Goal: Complete application form

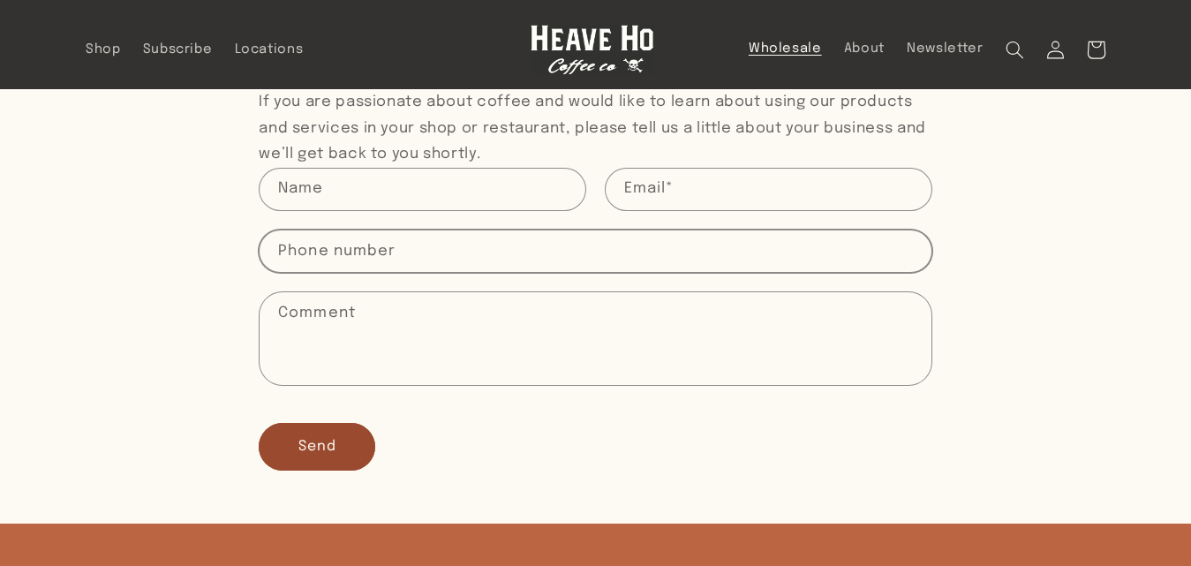
scroll to position [530, 0]
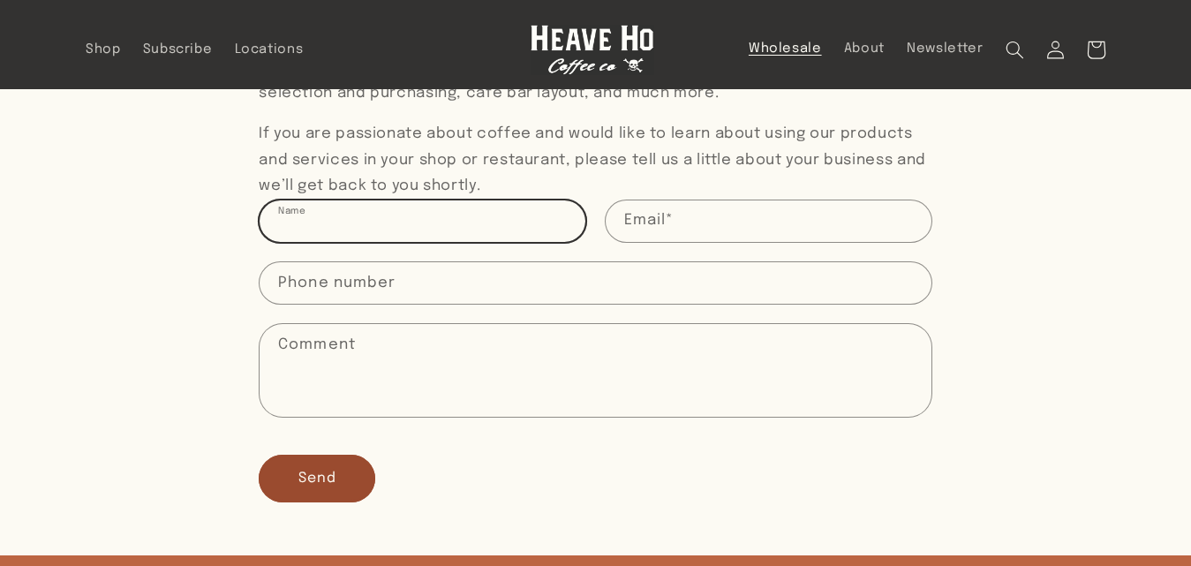
click at [390, 218] on input "Name" at bounding box center [423, 220] width 326 height 41
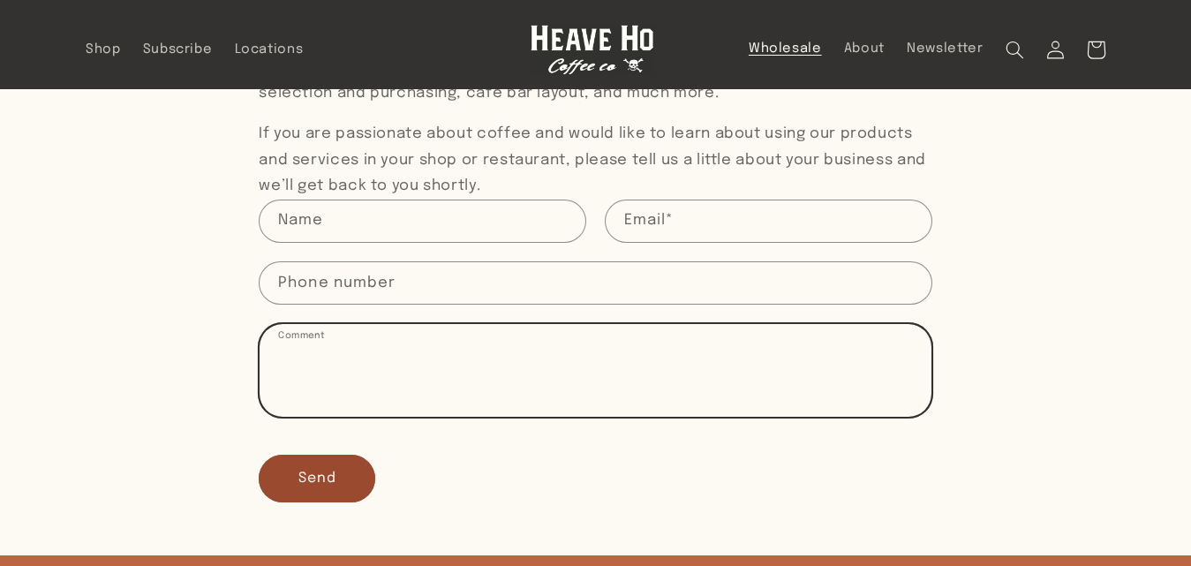
click at [375, 339] on textarea "Comment" at bounding box center [595, 370] width 671 height 93
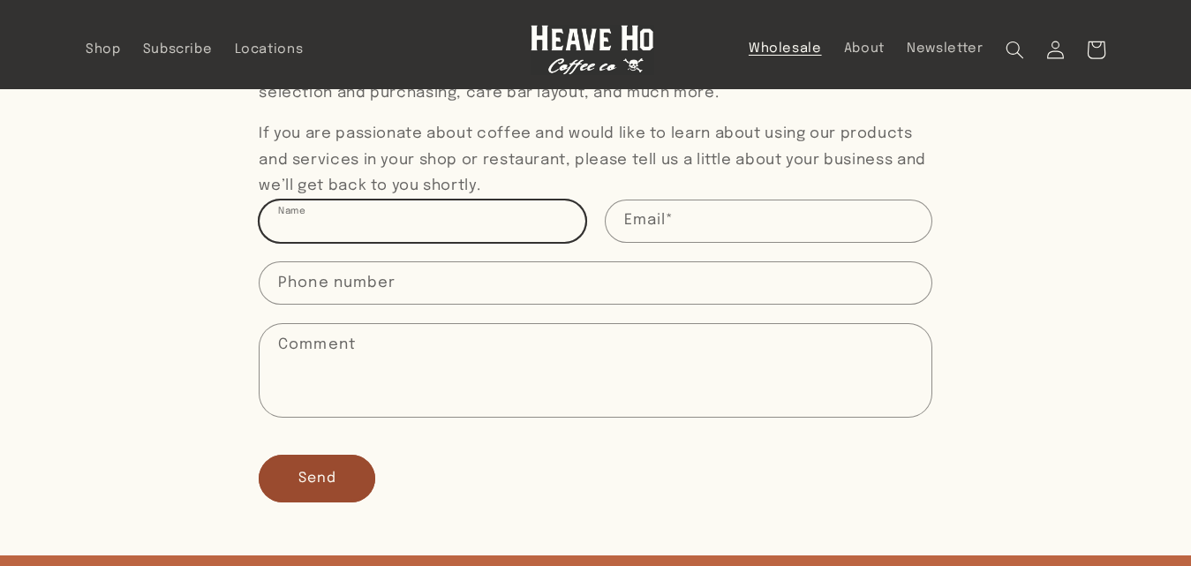
click at [377, 220] on input "Name" at bounding box center [423, 220] width 326 height 41
click at [382, 221] on input "Name" at bounding box center [423, 220] width 326 height 41
type input "Mohammad Moize"
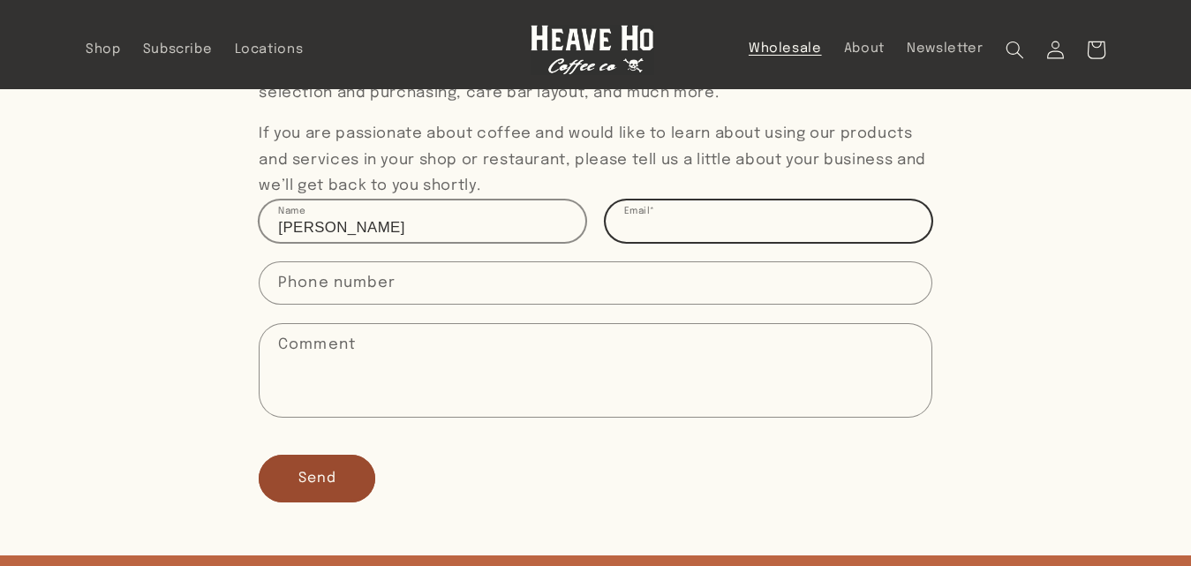
type input "sales@zmztechnologies.com"
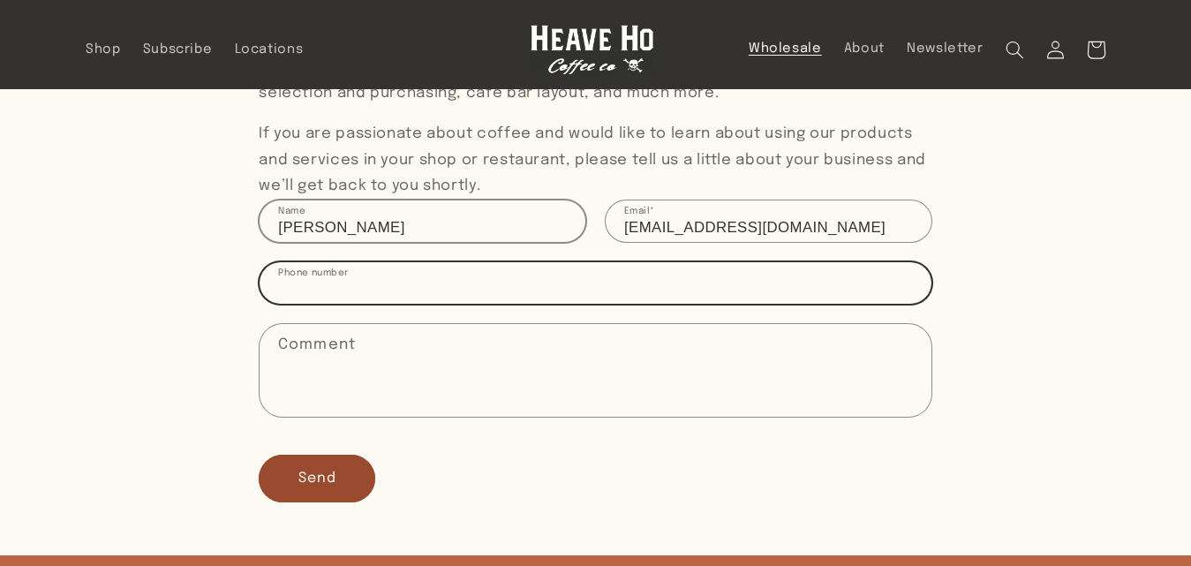
type input "12108078064"
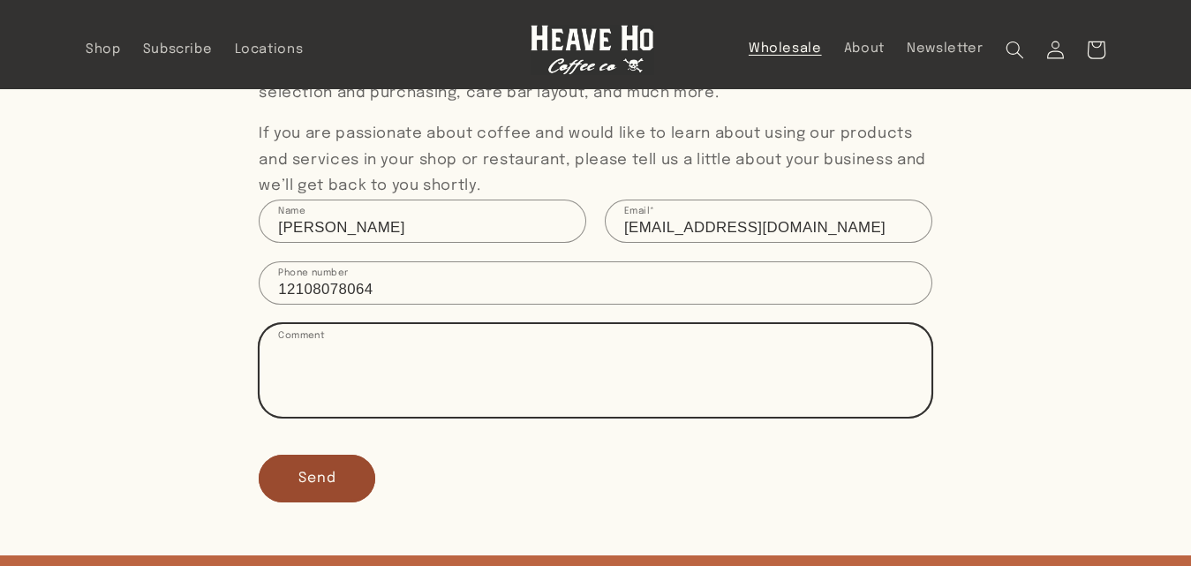
click at [401, 355] on textarea "Comment" at bounding box center [595, 370] width 671 height 93
click at [299, 398] on textarea "Comment" at bounding box center [595, 370] width 671 height 93
paste textarea "Wholesale Partnership Proposal Dear Team, I hope this message finds you well. M…"
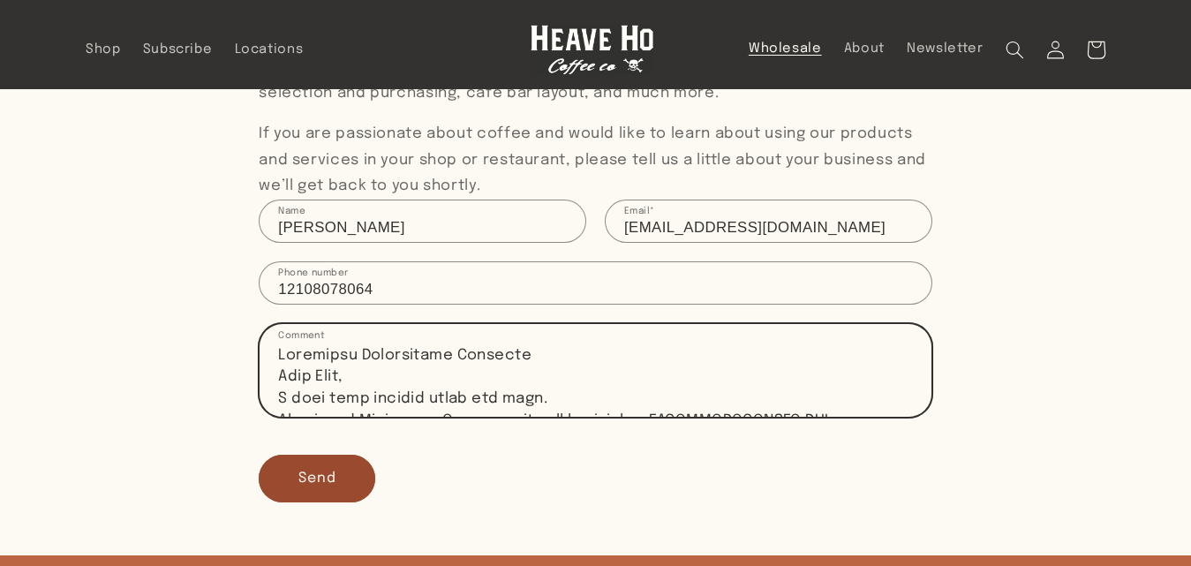
scroll to position [843, 0]
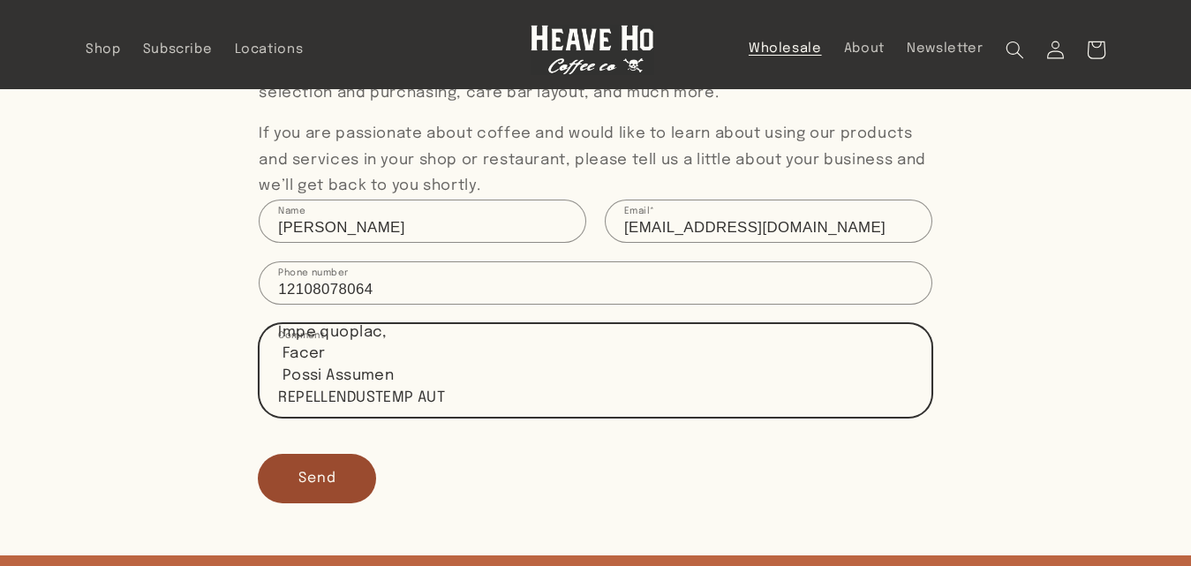
type textarea "Wholesale Partnership Proposal Dear Team, I hope this message finds you well. M…"
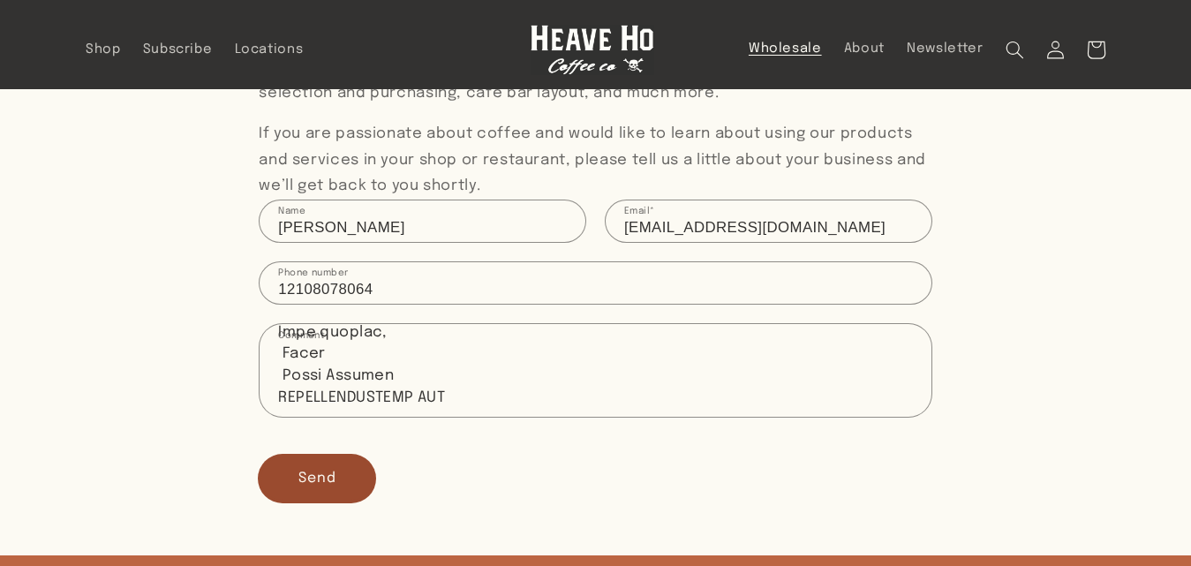
click at [305, 459] on button "Send" at bounding box center [317, 478] width 117 height 47
click at [315, 488] on button "Send" at bounding box center [317, 478] width 117 height 47
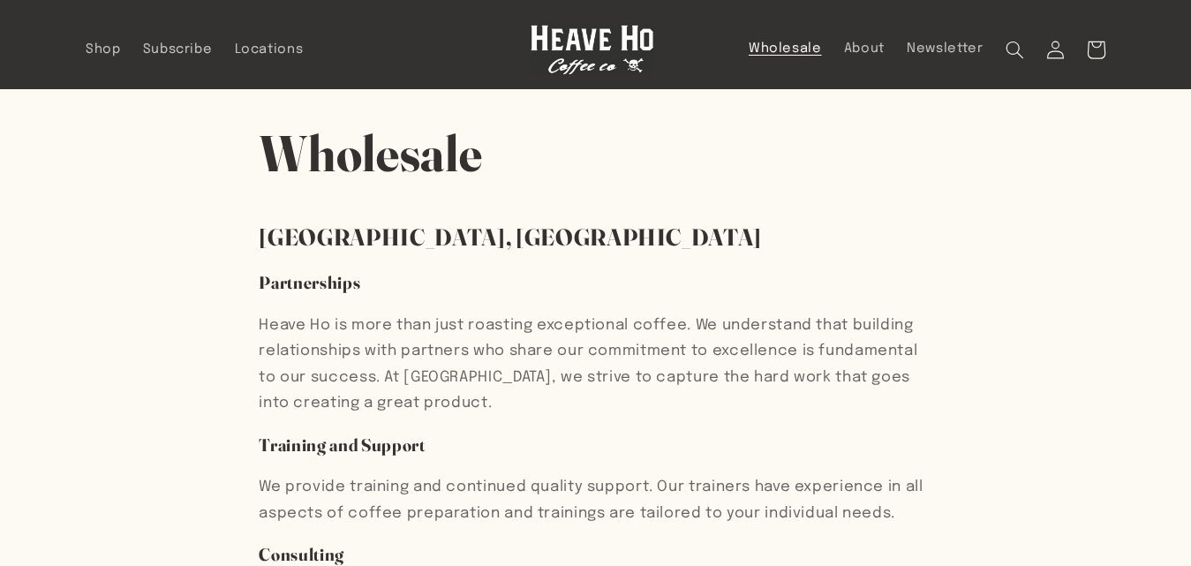
scroll to position [530, 0]
